Goal: Information Seeking & Learning: Learn about a topic

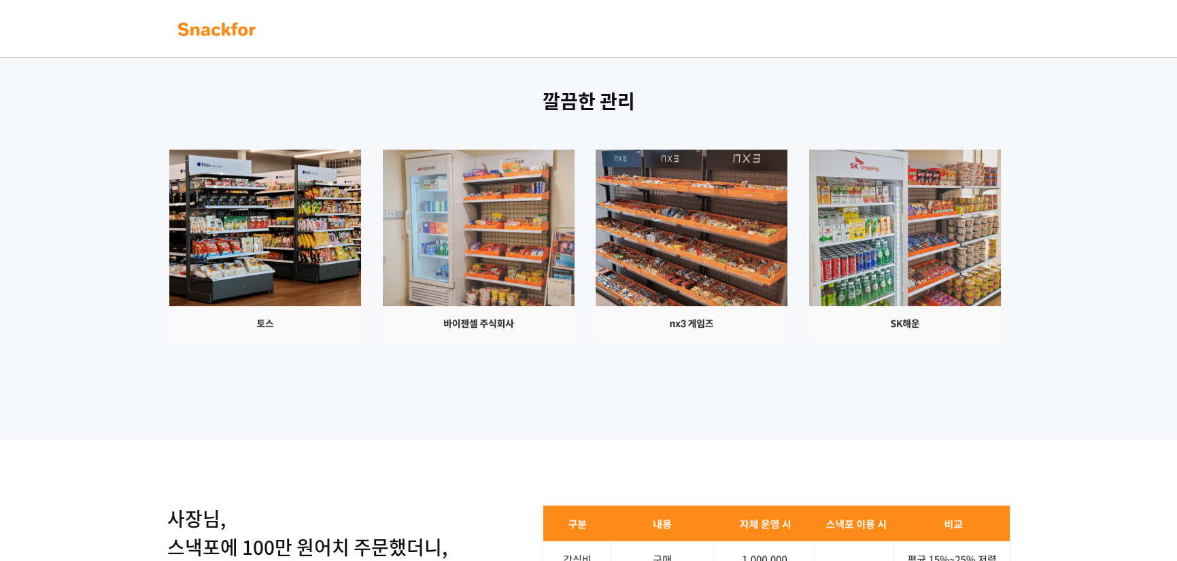
click at [1049, 256] on div "깔끔한 관리" at bounding box center [588, 231] width 1177 height 418
click at [1113, 353] on div "깔끔한 관리" at bounding box center [588, 231] width 1177 height 418
click at [997, 190] on div at bounding box center [589, 246] width 850 height 192
click at [953, 108] on p "깔끔한 관리" at bounding box center [589, 101] width 850 height 29
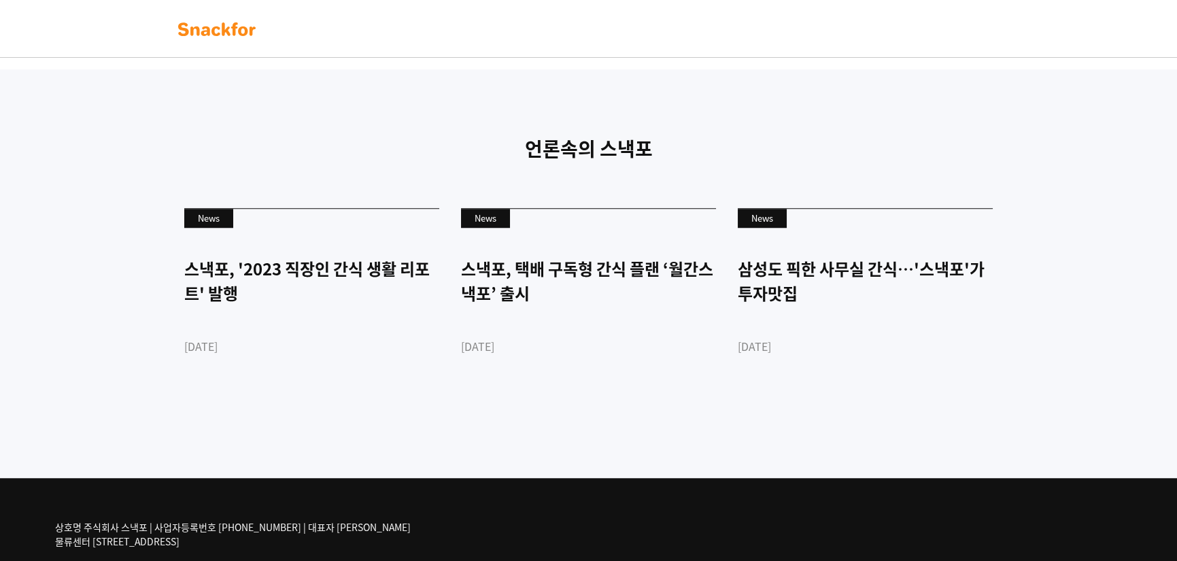
scroll to position [3260, 0]
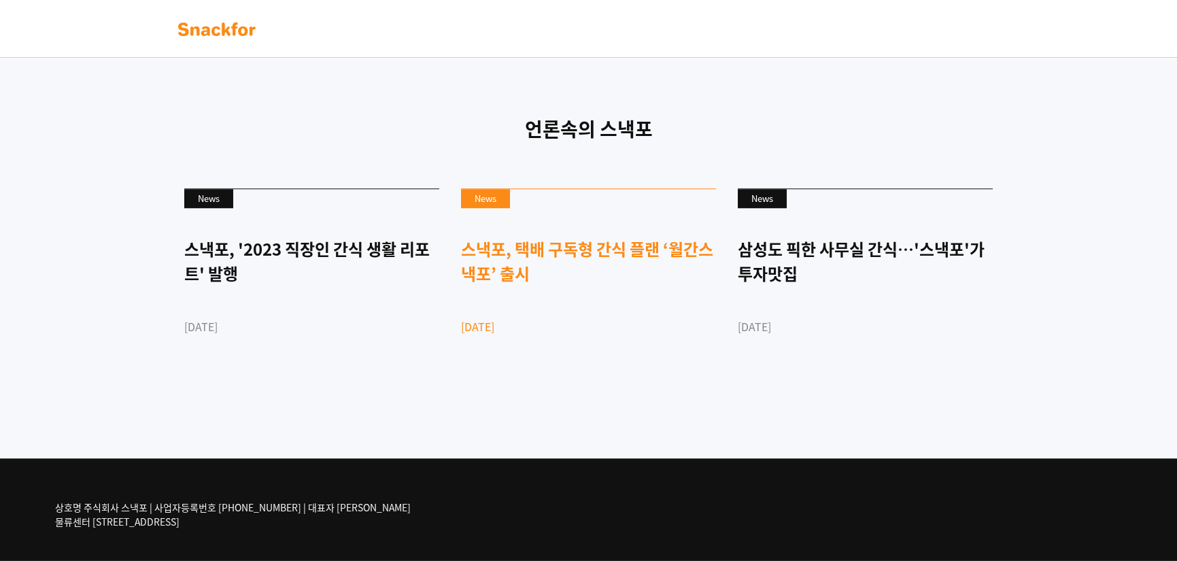
click at [567, 269] on div "스낵포, 택배 구독형 간식 플랜 ‘월간스낵포’ 출시" at bounding box center [588, 261] width 255 height 49
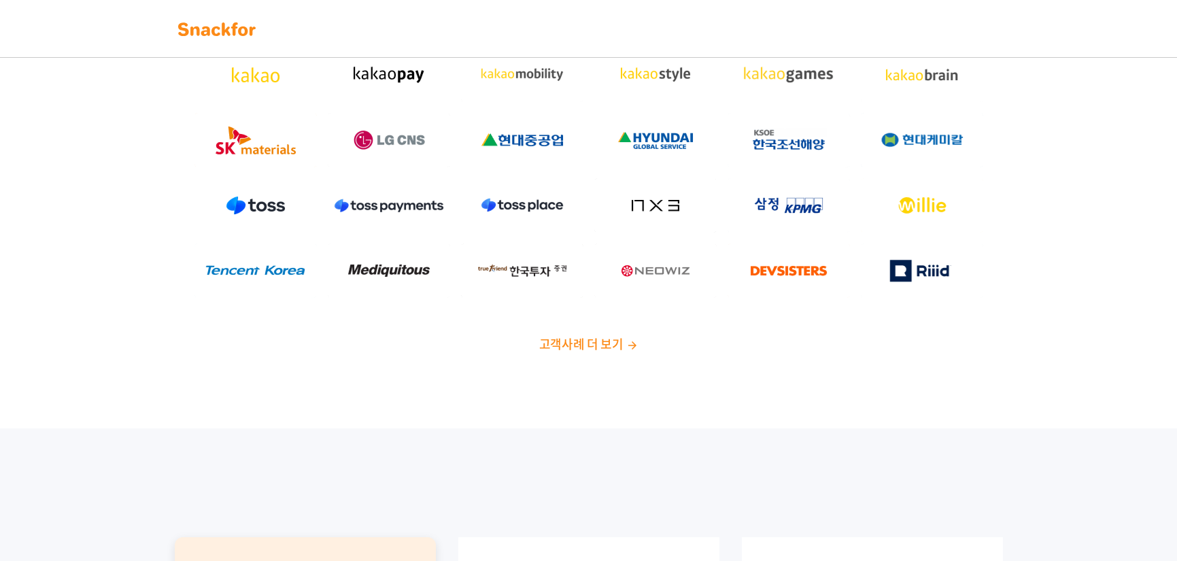
scroll to position [0, 0]
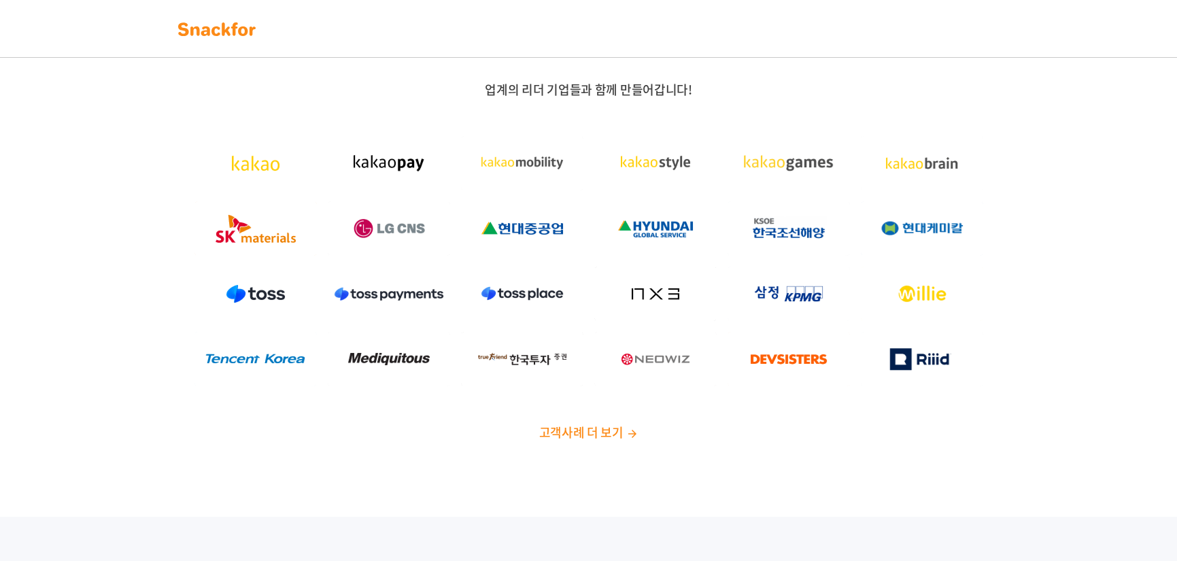
click at [594, 434] on span "고객사례 더 보기" at bounding box center [581, 432] width 84 height 18
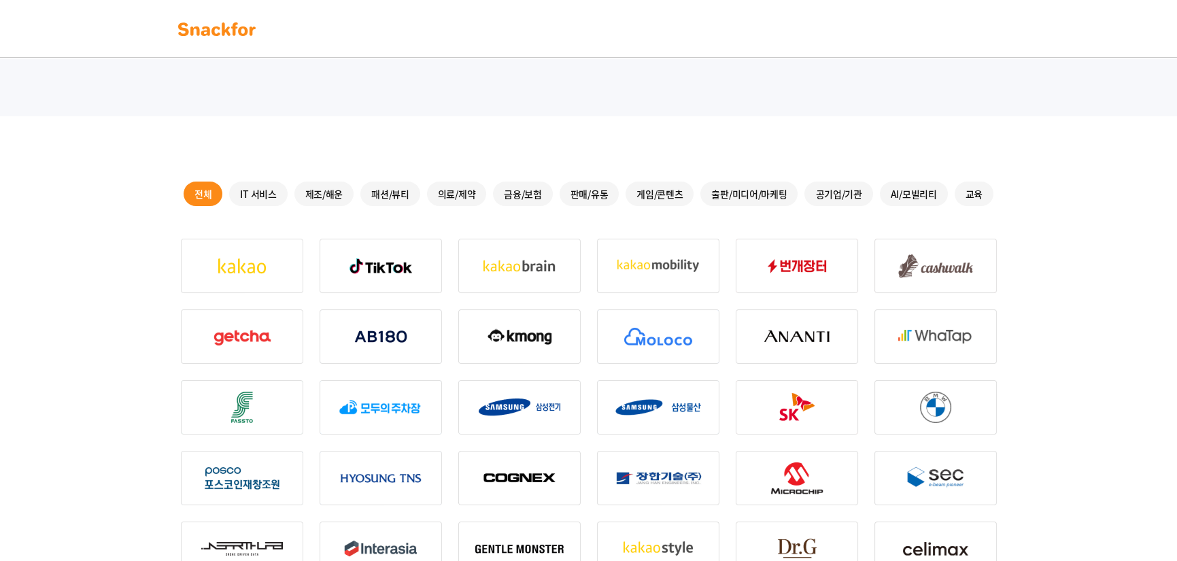
scroll to position [272, 0]
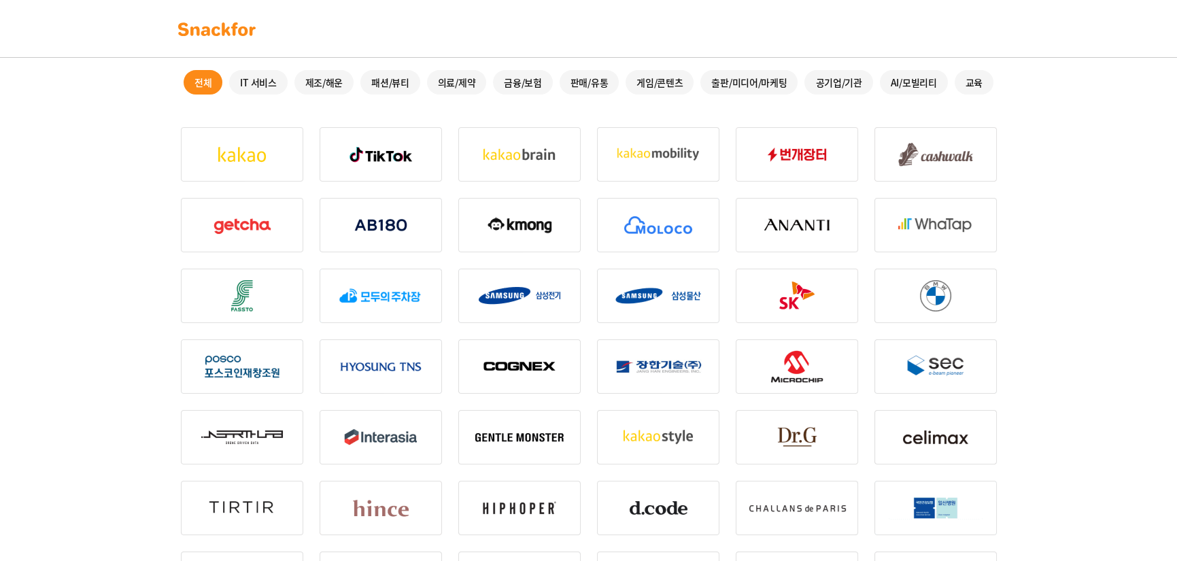
click at [262, 92] on div "IT 서비스" at bounding box center [258, 82] width 58 height 24
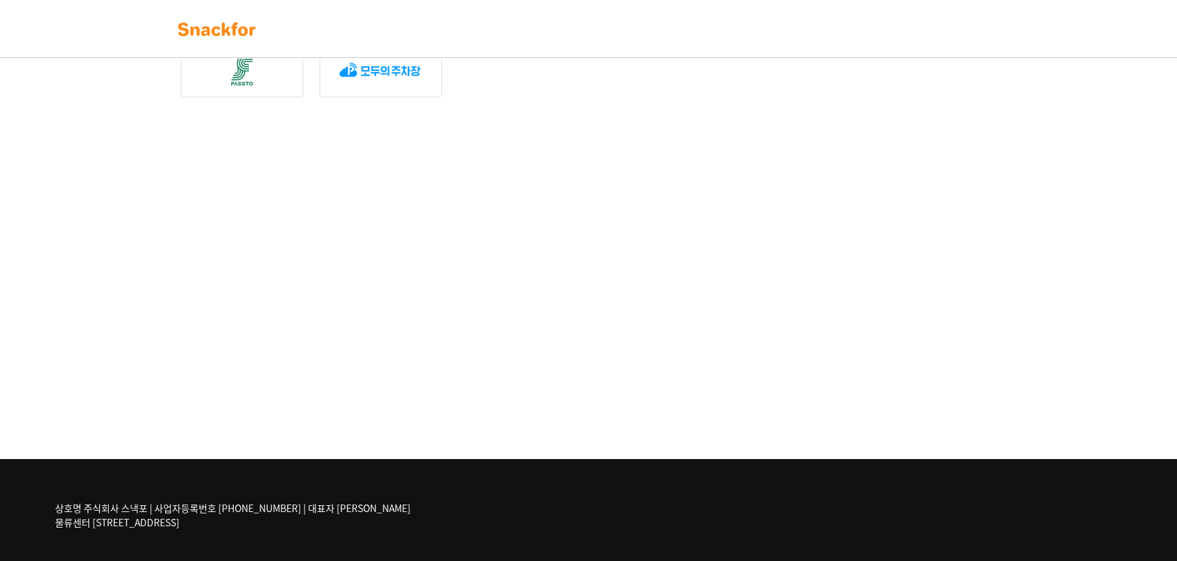
scroll to position [0, 0]
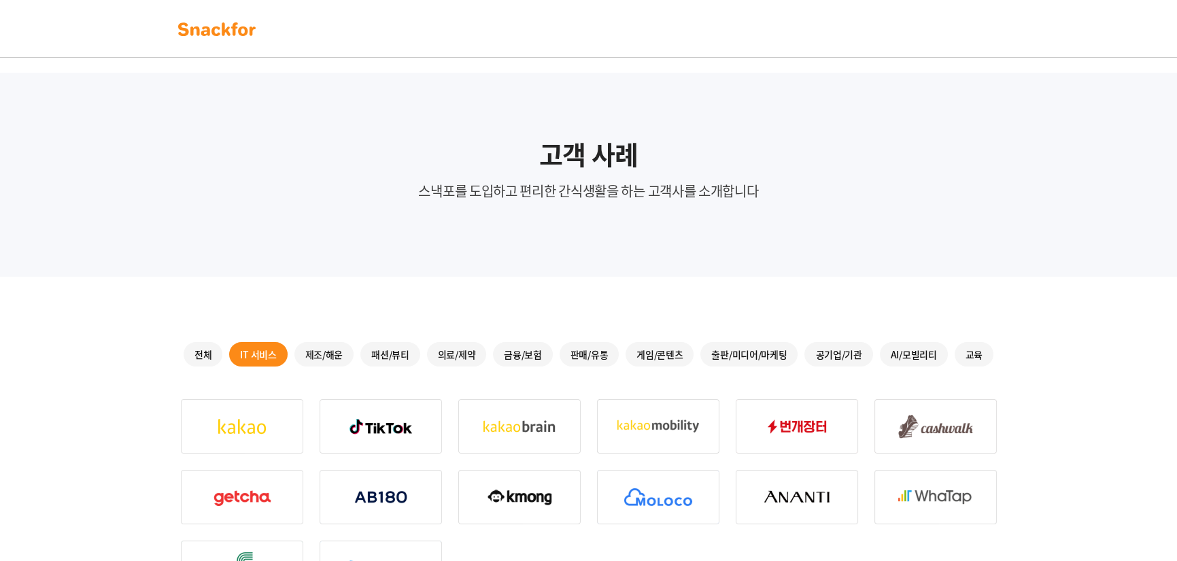
click at [224, 32] on img at bounding box center [217, 29] width 86 height 22
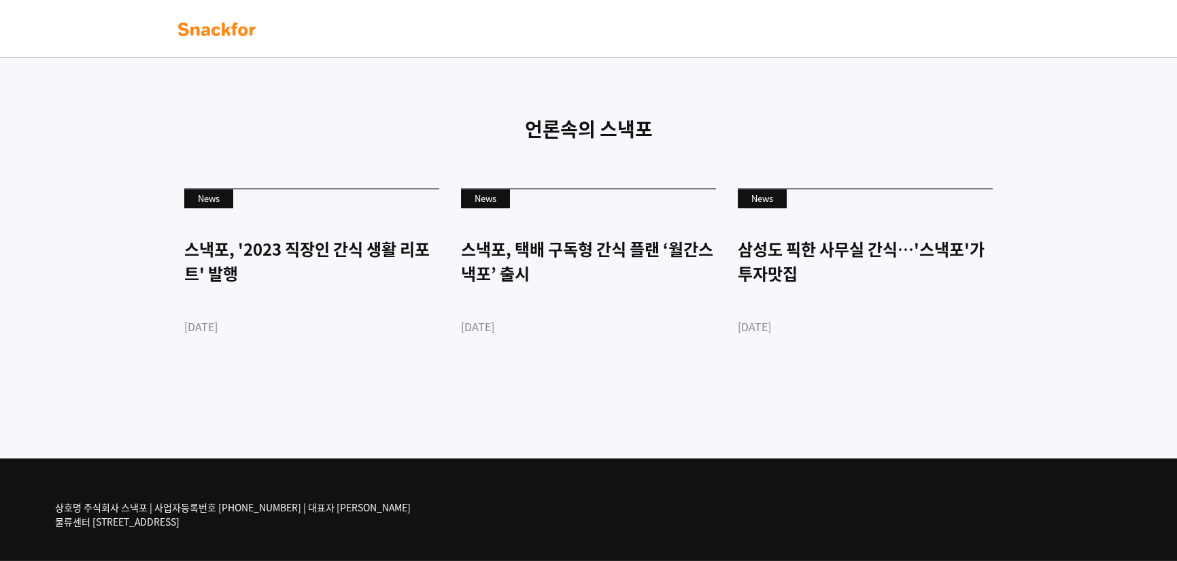
scroll to position [3260, 0]
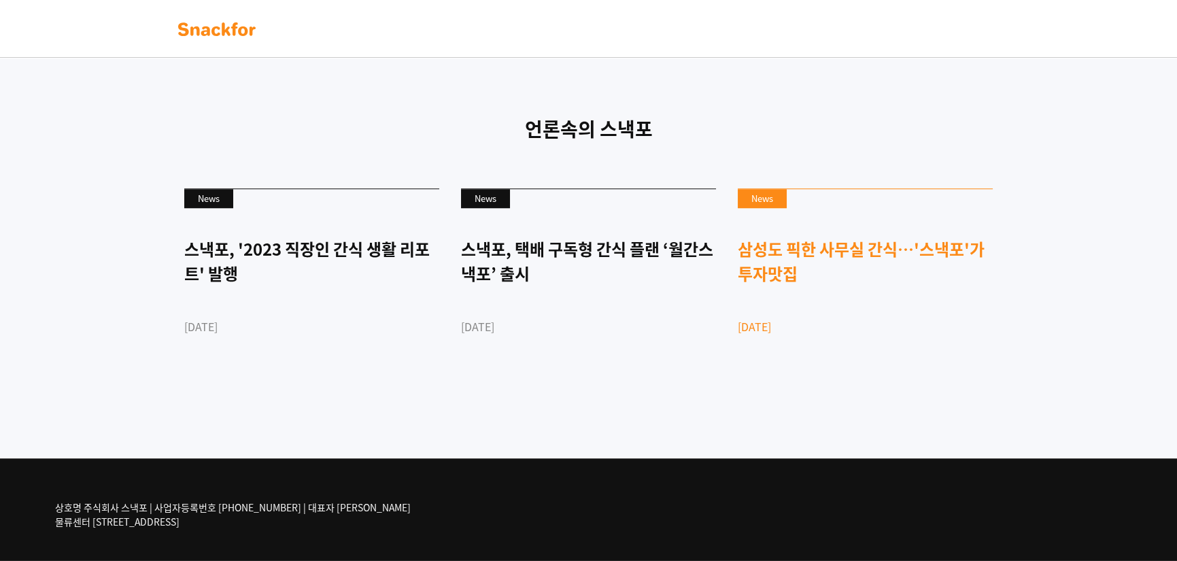
click at [810, 246] on div "삼성도 픽한 사무실 간식…'스낵포'가 투자맛집" at bounding box center [865, 261] width 255 height 49
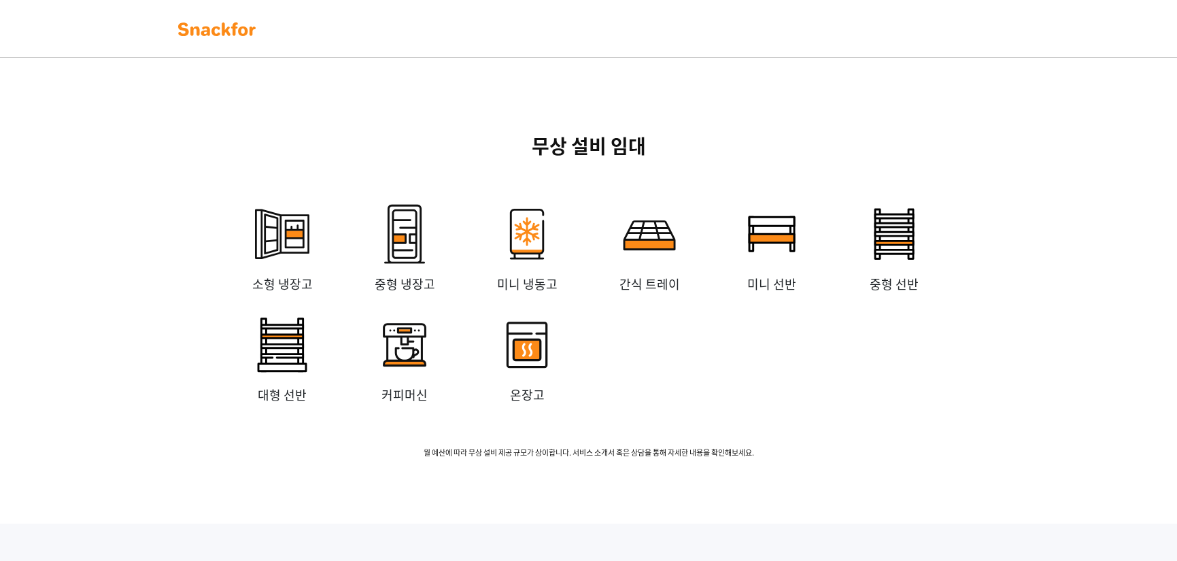
scroll to position [2852, 0]
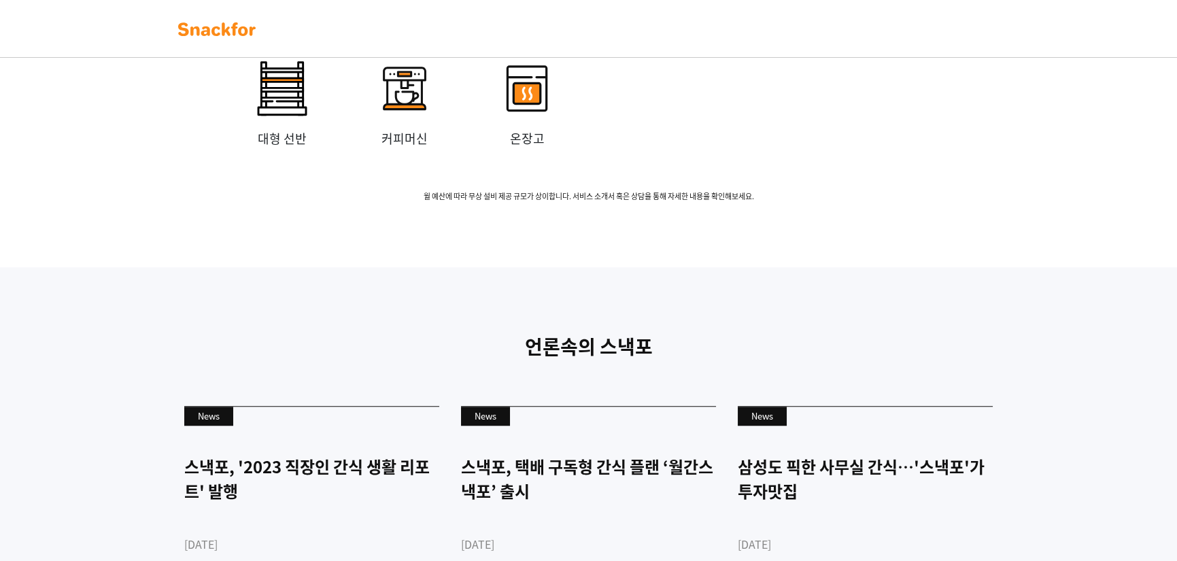
click at [539, 129] on img at bounding box center [527, 89] width 82 height 82
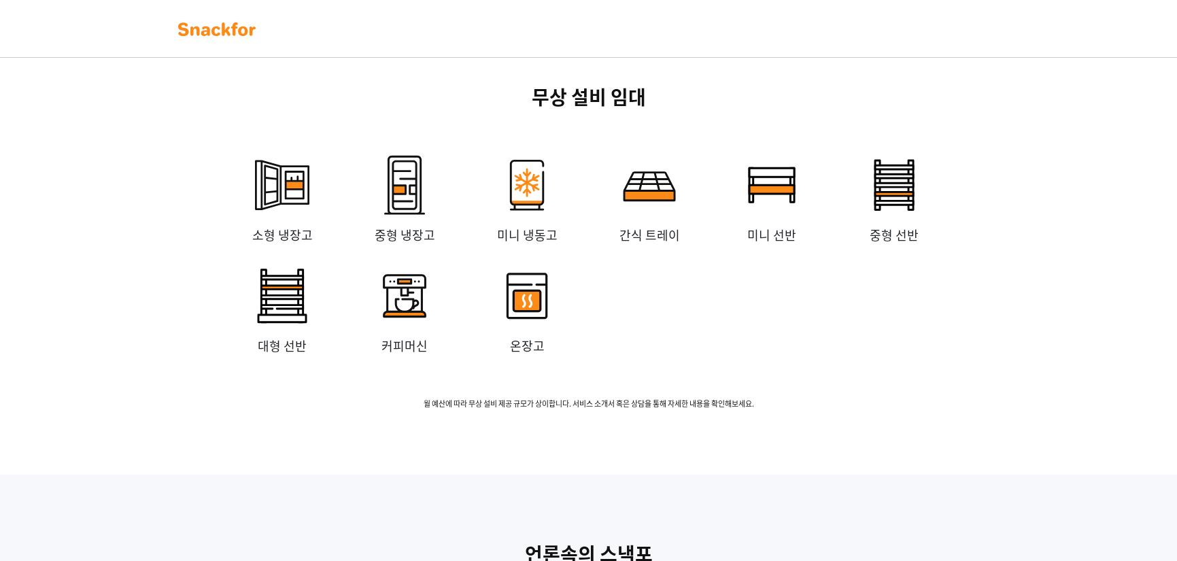
scroll to position [2784, 0]
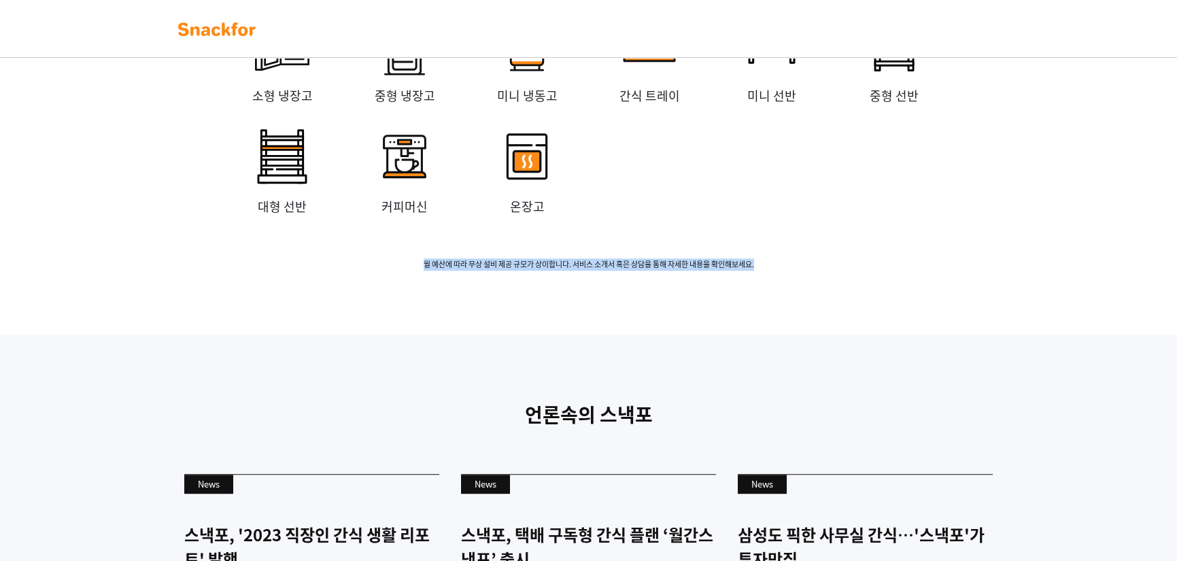
drag, startPoint x: 431, startPoint y: 458, endPoint x: 780, endPoint y: 463, distance: 349.6
click at [780, 336] on div "무상 설비 임대 소형 냉장고 중형 냉장고 미니 냉동고 간식 트레이 미니 선반 중형 선반 대형 선반 커피머신 온장고 월 예산에 따라 무상 설비 …" at bounding box center [588, 107] width 1177 height 458
click at [803, 336] on div "무상 설비 임대 소형 냉장고 중형 냉장고 미니 냉동고 간식 트레이 미니 선반 중형 선반 대형 선반 커피머신 온장고 월 예산에 따라 무상 설비 …" at bounding box center [588, 107] width 1177 height 458
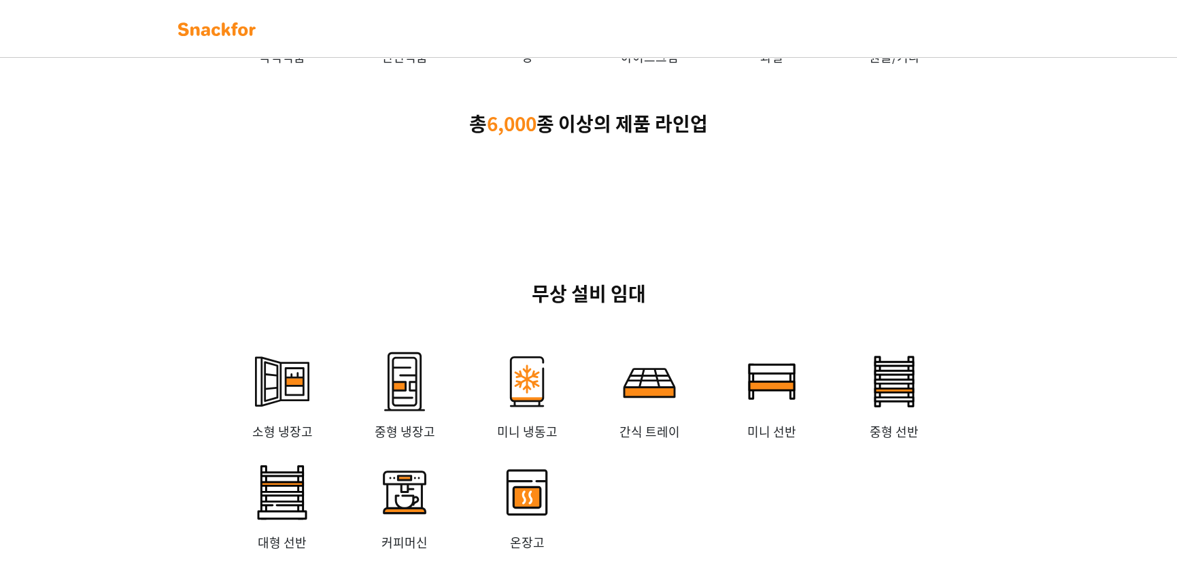
scroll to position [2444, 0]
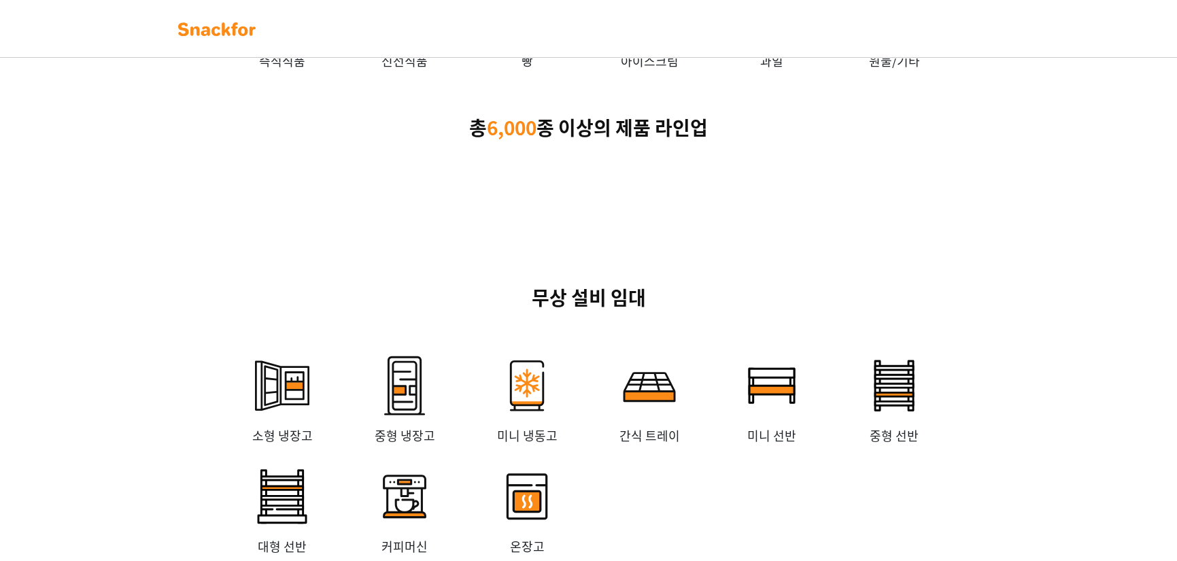
click at [623, 142] on p "총 6,000 종 이상의 제품 라인업" at bounding box center [589, 128] width 850 height 29
click at [673, 52] on img at bounding box center [649, 3] width 122 height 95
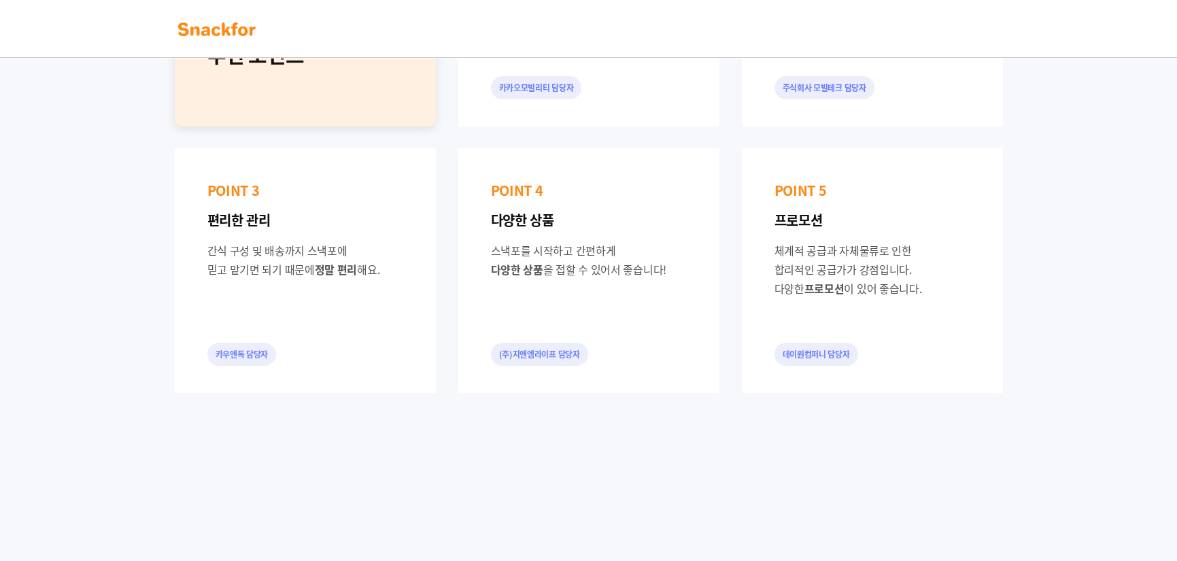
scroll to position [472, 0]
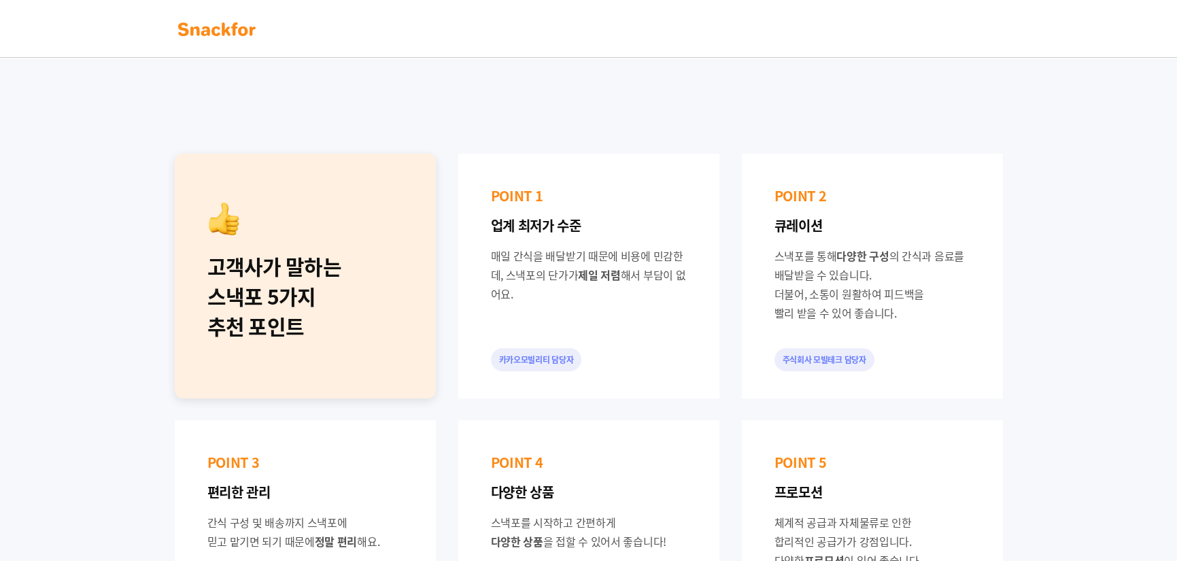
click at [191, 322] on div "고객사가 말하는 스낵포 5가지 추천 포인트" at bounding box center [305, 276] width 261 height 245
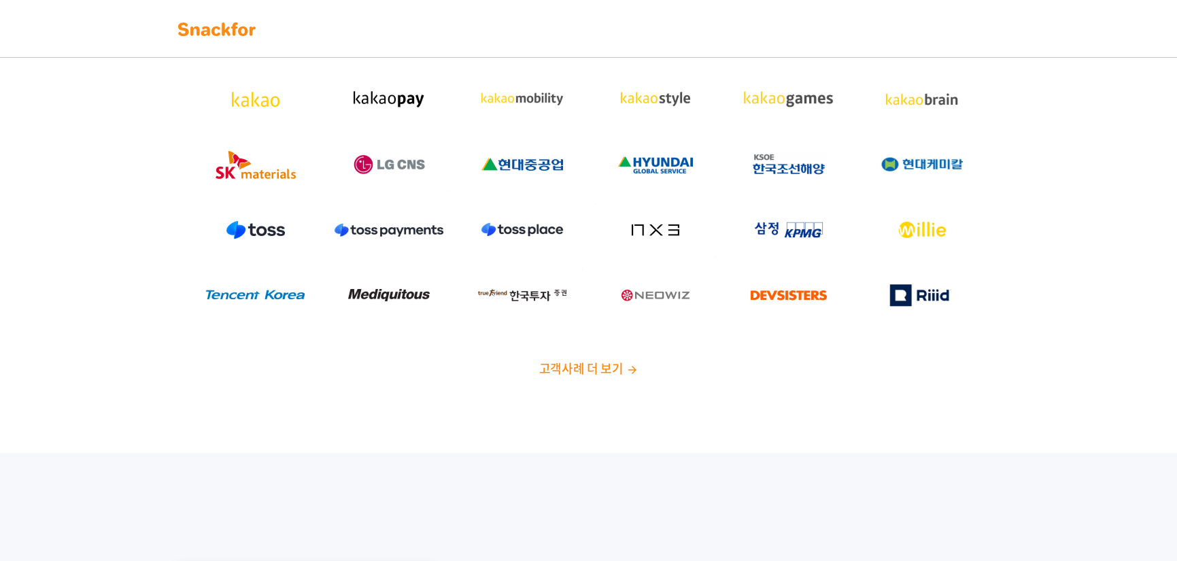
scroll to position [0, 0]
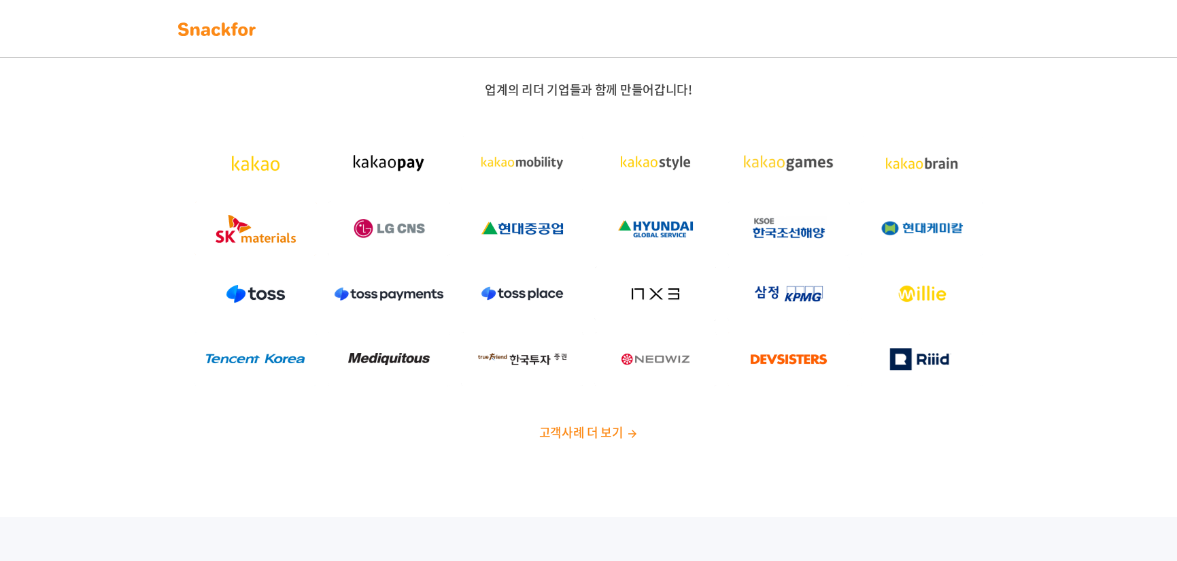
click at [360, 154] on img at bounding box center [389, 163] width 122 height 54
click at [600, 439] on span "고객사례 더 보기" at bounding box center [581, 432] width 84 height 18
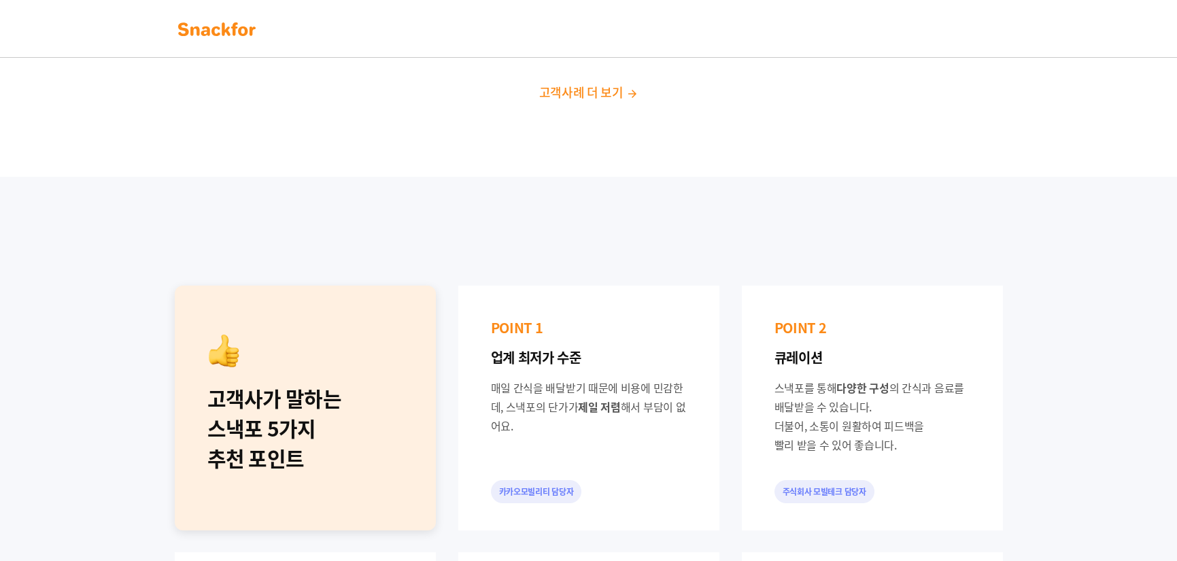
scroll to position [680, 0]
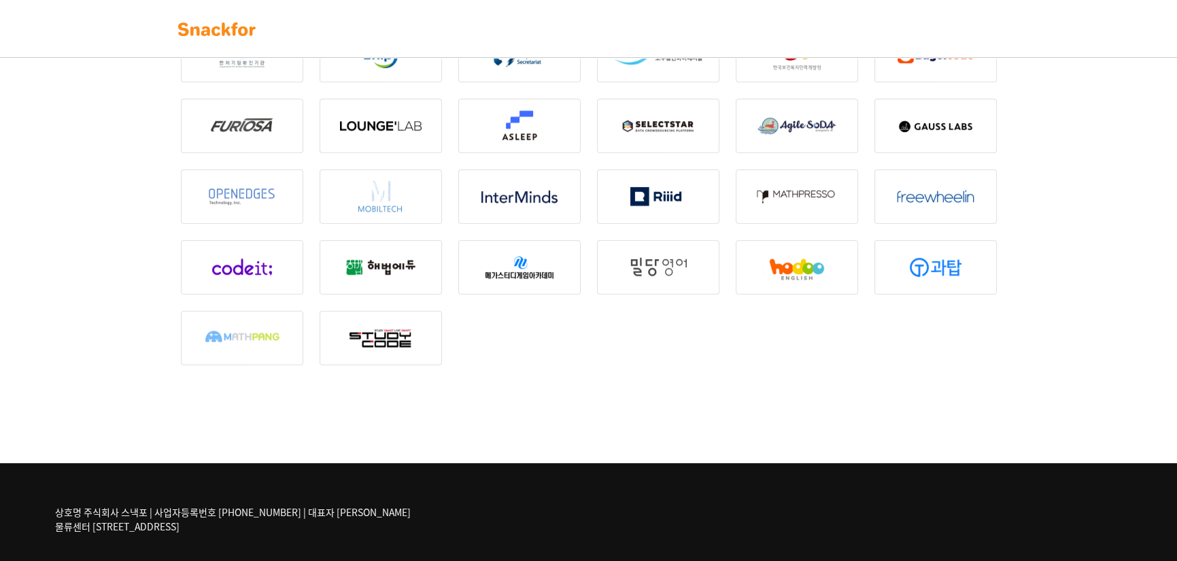
scroll to position [1789, 0]
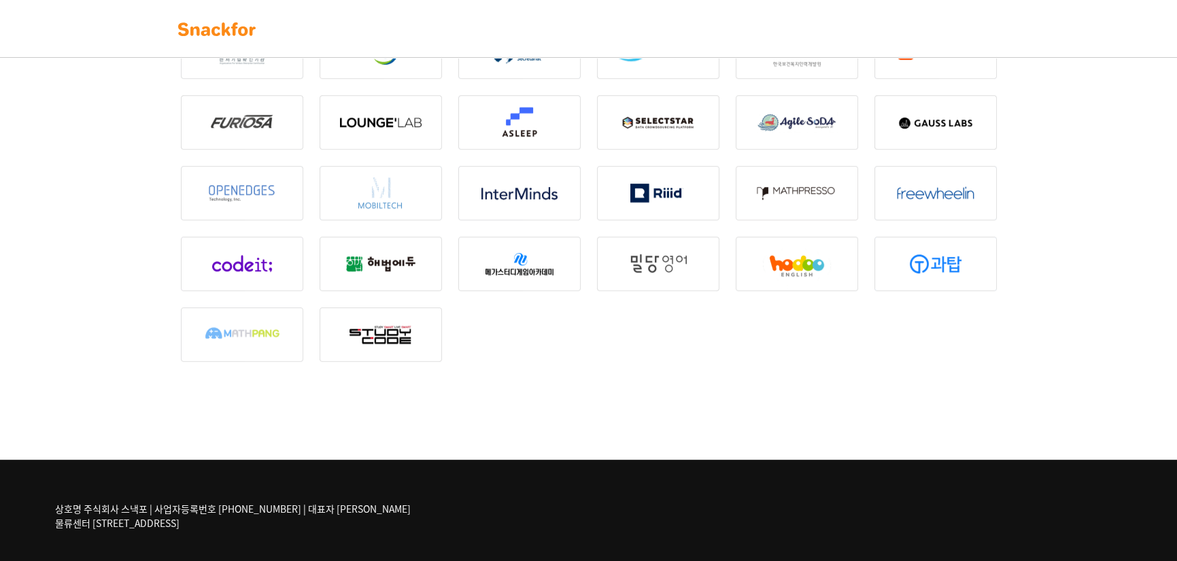
click at [192, 39] on img at bounding box center [217, 29] width 86 height 22
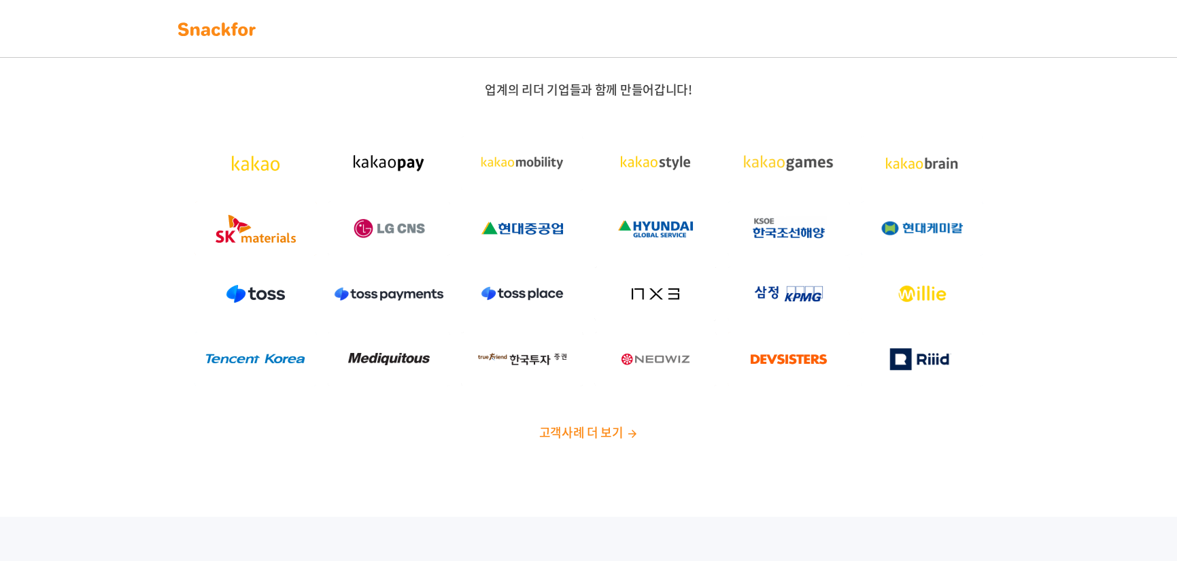
click at [216, 27] on img at bounding box center [217, 29] width 86 height 22
